Goal: Transaction & Acquisition: Purchase product/service

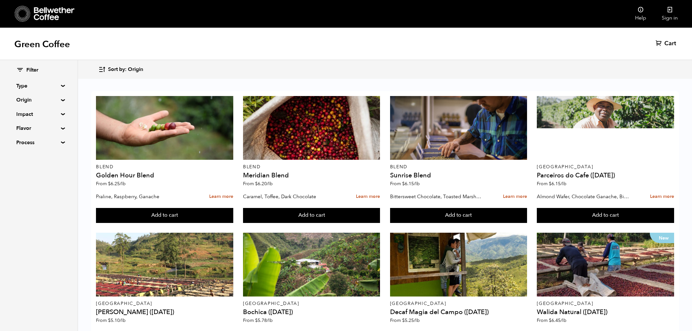
scroll to position [74, 0]
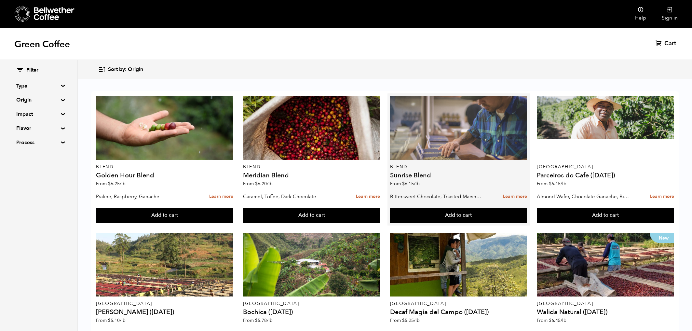
click at [461, 96] on div at bounding box center [458, 128] width 137 height 64
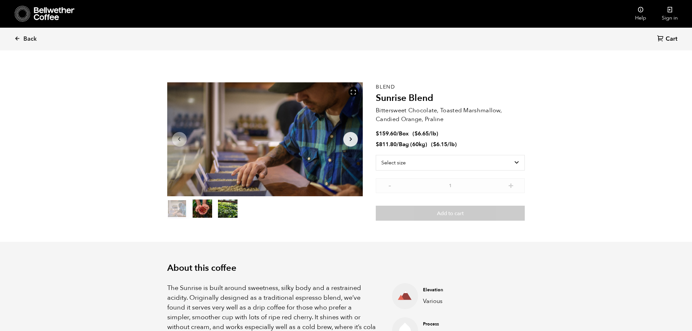
scroll to position [283, 346]
click at [21, 38] on link "Back" at bounding box center [34, 39] width 40 height 22
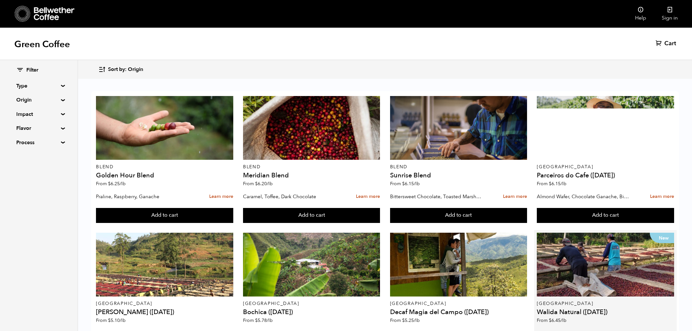
scroll to position [24, 0]
